Goal: Task Accomplishment & Management: Manage account settings

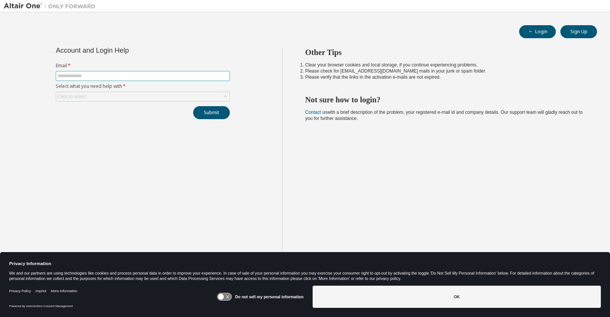
click at [133, 78] on input "text" at bounding box center [143, 76] width 170 height 6
type input "**********"
click at [133, 78] on input "text" at bounding box center [143, 76] width 170 height 6
type input "**********"
click at [132, 98] on div "Click to select" at bounding box center [142, 96] width 173 height 9
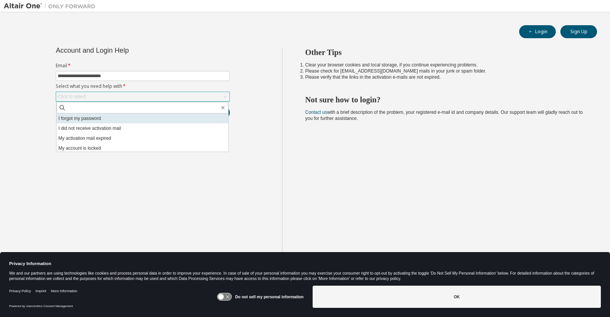
click at [123, 121] on li "I forgot my password" at bounding box center [142, 118] width 172 height 10
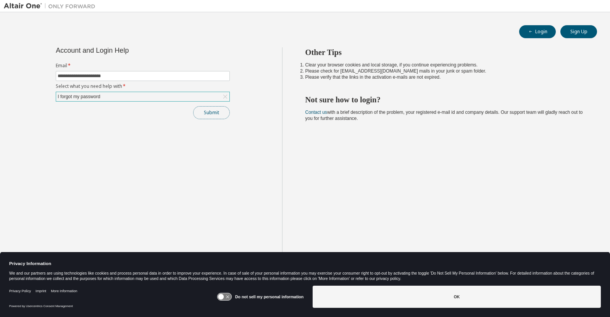
click at [219, 114] on button "Submit" at bounding box center [211, 112] width 37 height 13
click at [212, 109] on button "Submit" at bounding box center [211, 112] width 37 height 13
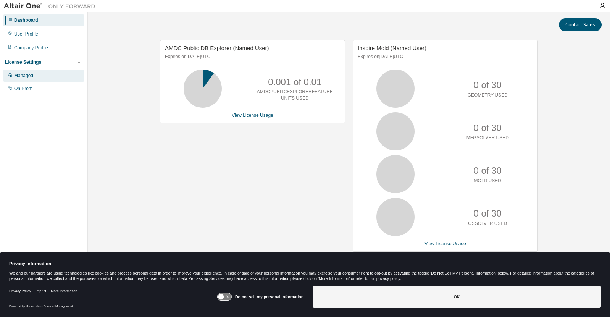
click at [19, 77] on div "Managed" at bounding box center [23, 75] width 19 height 6
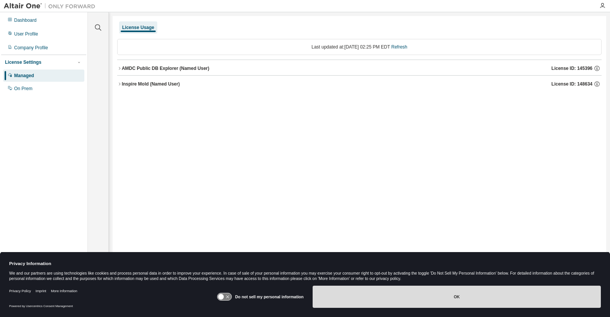
click at [454, 296] on button "OK" at bounding box center [456, 296] width 288 height 22
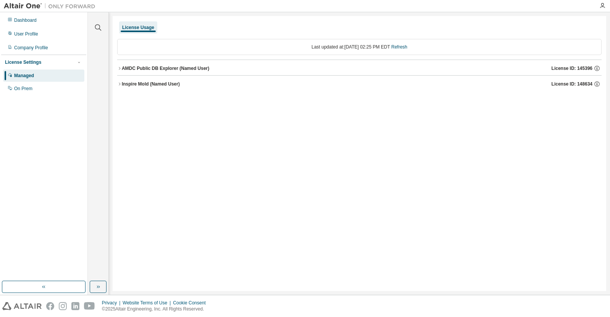
click at [119, 68] on icon "button" at bounding box center [119, 68] width 5 height 5
click at [124, 85] on icon "button" at bounding box center [126, 84] width 5 height 5
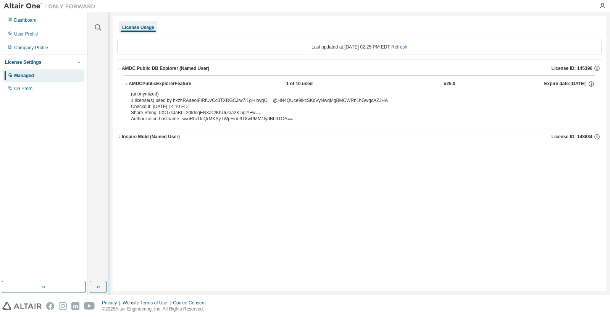
click at [118, 138] on icon "button" at bounding box center [119, 136] width 5 height 5
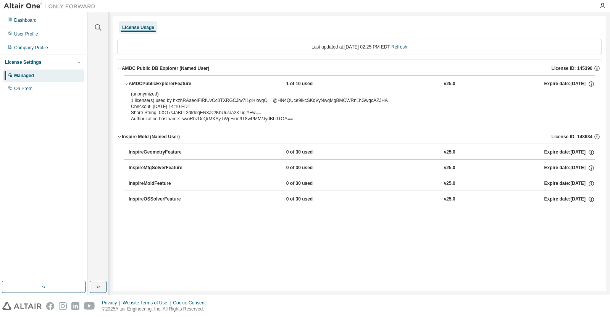
click at [29, 72] on div "Managed" at bounding box center [43, 75] width 81 height 12
click at [31, 34] on div "User Profile" at bounding box center [26, 34] width 24 height 6
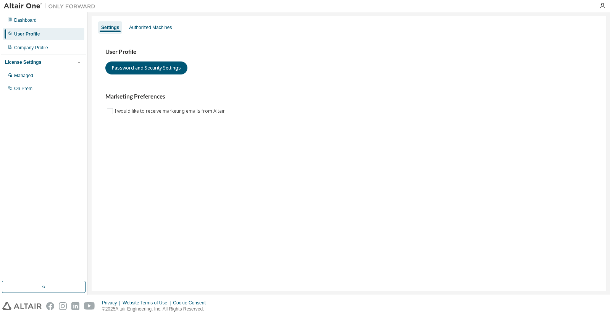
click at [18, 64] on div "License Settings" at bounding box center [23, 62] width 36 height 6
click at [16, 80] on div "Managed" at bounding box center [43, 75] width 81 height 12
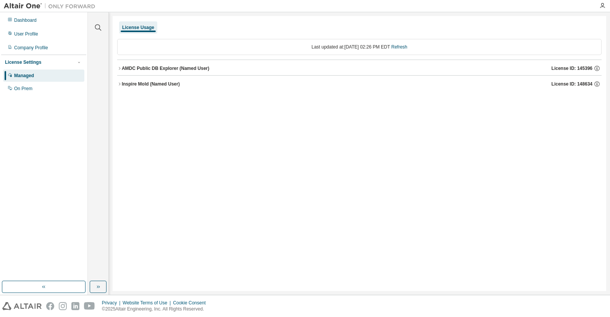
click at [360, 148] on div "License Usage Last updated at: Tue 2025-08-19 02:26 PM EDT Refresh AMDC Public …" at bounding box center [359, 153] width 493 height 275
click at [44, 90] on div "On Prem" at bounding box center [43, 88] width 81 height 12
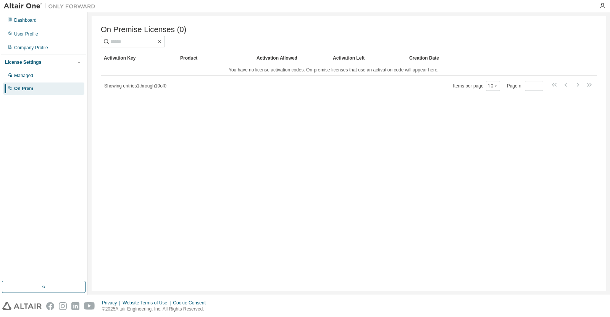
click at [194, 58] on div "Product" at bounding box center [215, 58] width 70 height 12
click at [21, 37] on div "User Profile" at bounding box center [26, 34] width 24 height 6
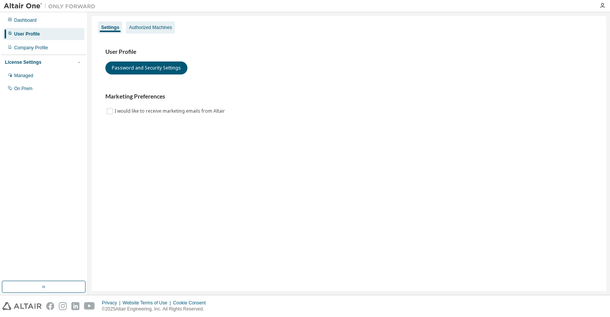
click at [146, 27] on div "Authorized Machines" at bounding box center [150, 27] width 43 height 6
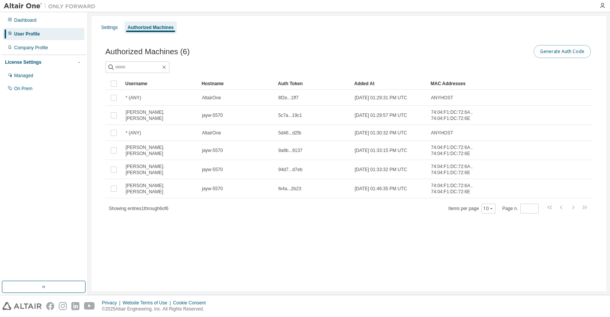
click at [566, 51] on button "Generate Auth Code" at bounding box center [561, 51] width 57 height 13
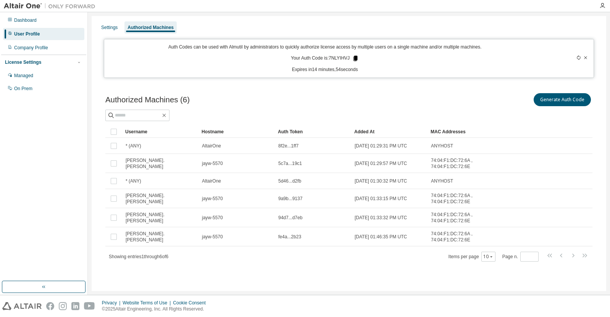
click at [356, 57] on icon at bounding box center [355, 58] width 4 height 5
click at [585, 57] on icon at bounding box center [585, 57] width 5 height 5
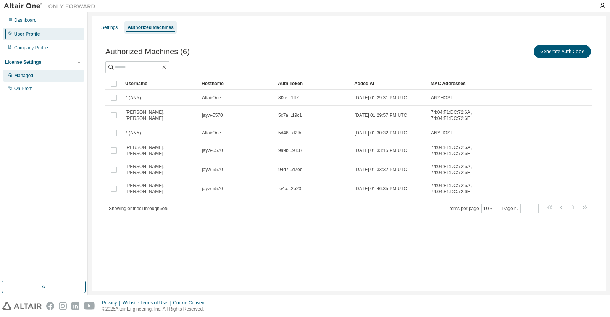
click at [22, 74] on div "Managed" at bounding box center [23, 75] width 19 height 6
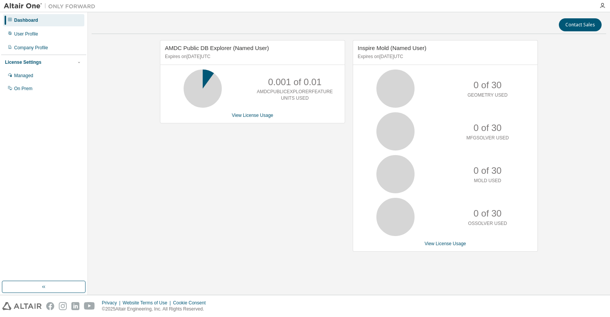
click at [592, 138] on div "AMDC Public DB Explorer (Named User) Expires on [DATE] UTC 0.001 of 0.01 AMDCPU…" at bounding box center [349, 149] width 514 height 219
click at [22, 80] on div "Managed" at bounding box center [43, 75] width 81 height 12
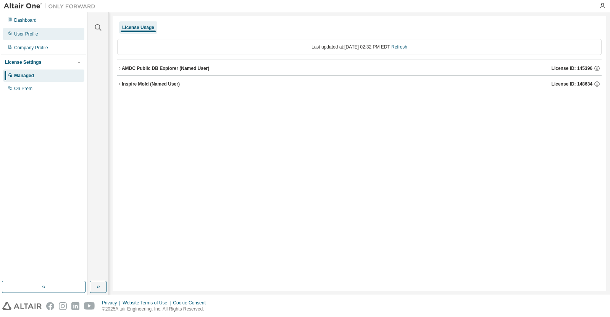
click at [24, 32] on div "User Profile" at bounding box center [26, 34] width 24 height 6
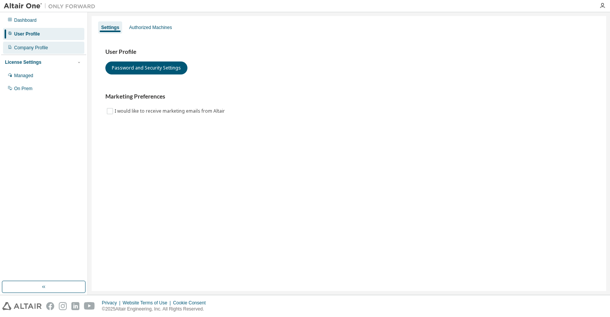
click at [23, 47] on div "Company Profile" at bounding box center [31, 48] width 34 height 6
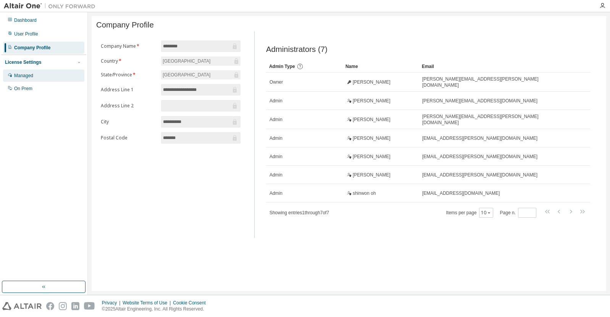
click at [23, 77] on div "Managed" at bounding box center [23, 75] width 19 height 6
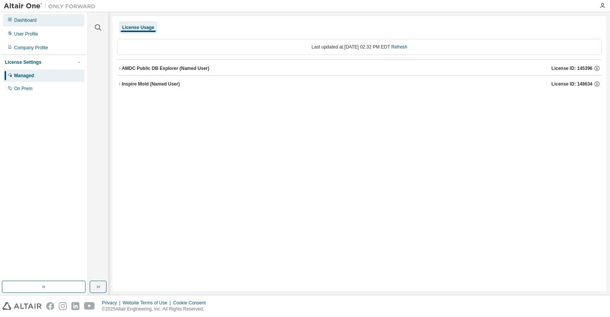
click at [34, 19] on div "Dashboard" at bounding box center [25, 20] width 23 height 6
